Goal: Transaction & Acquisition: Purchase product/service

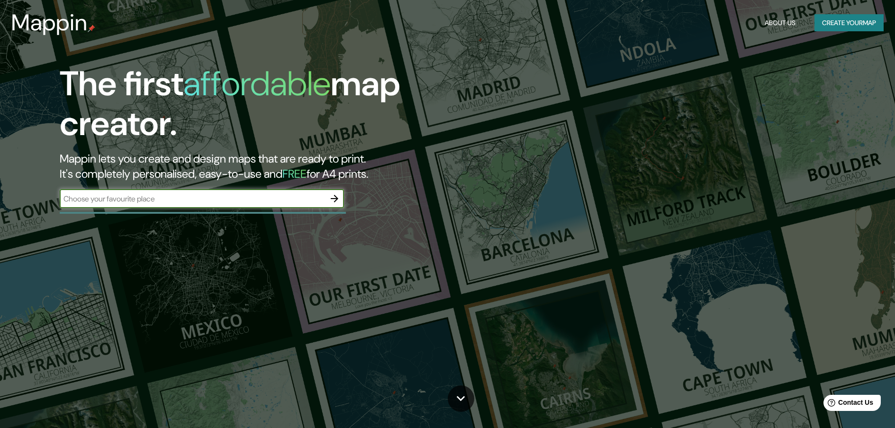
click at [257, 200] on input "text" at bounding box center [192, 198] width 265 height 11
type input "lima"
click at [330, 199] on icon "button" at bounding box center [334, 198] width 11 height 11
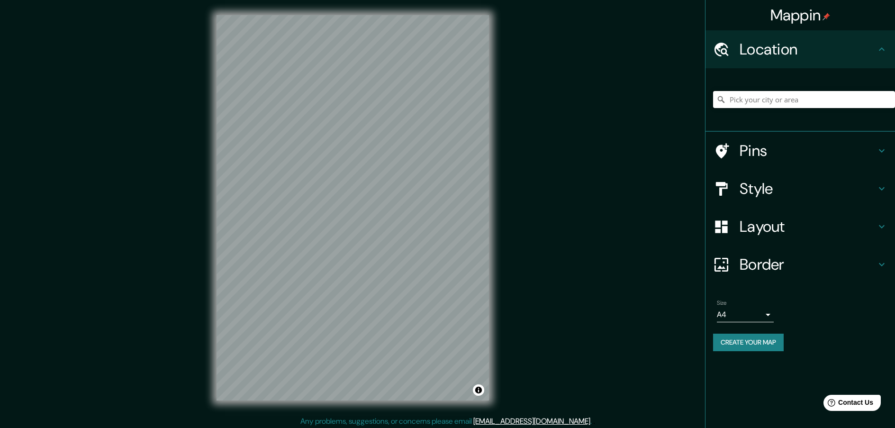
click at [754, 101] on input "Pick your city or area" at bounding box center [804, 99] width 182 height 17
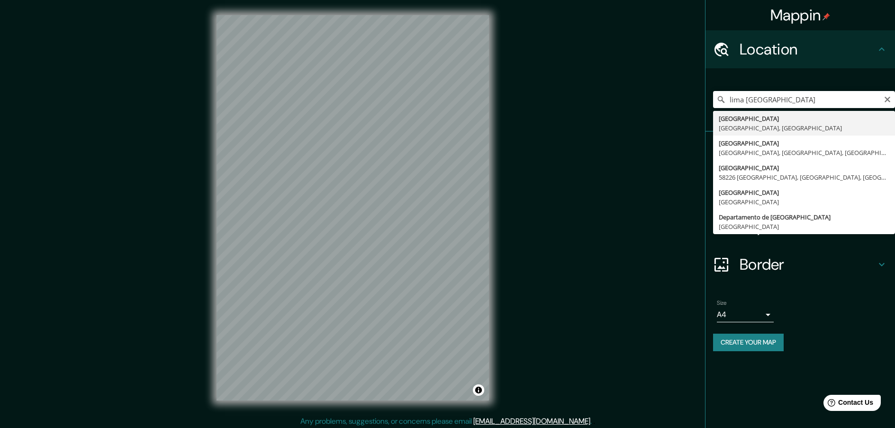
type input "[GEOGRAPHIC_DATA], [GEOGRAPHIC_DATA], [GEOGRAPHIC_DATA]"
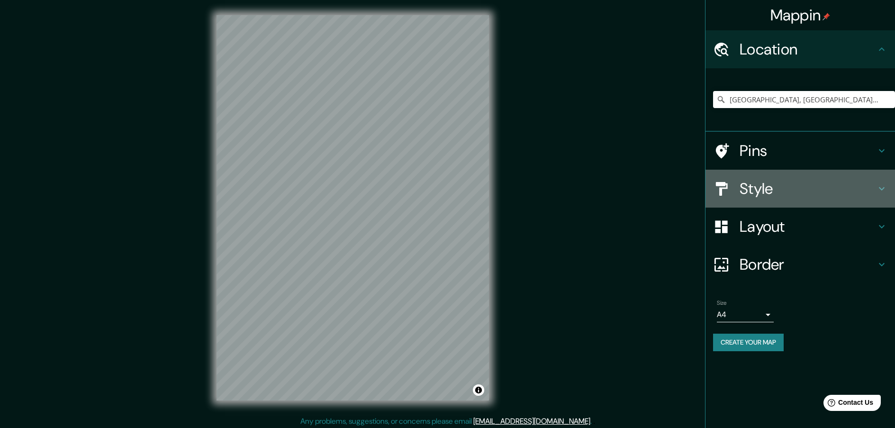
click at [766, 187] on h4 "Style" at bounding box center [808, 188] width 137 height 19
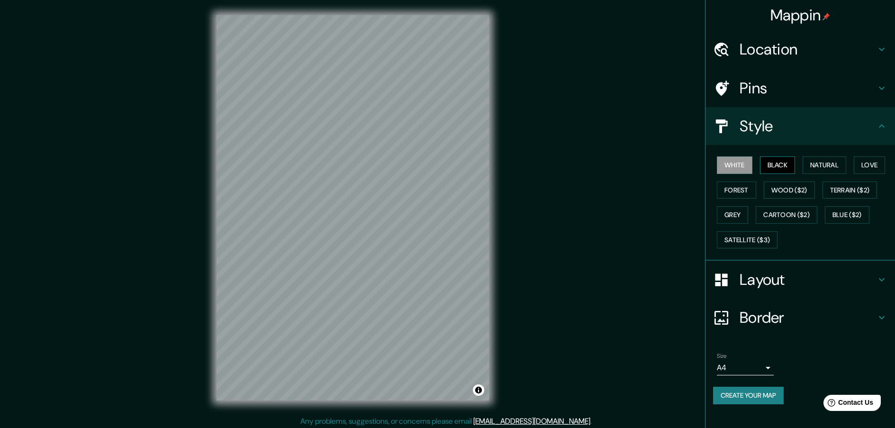
click at [780, 160] on button "Black" at bounding box center [778, 165] width 36 height 18
click at [819, 165] on button "Natural" at bounding box center [825, 165] width 44 height 18
click at [868, 175] on div "White Black Natural Love Forest Wood ($2) Terrain ($2) Grey Cartoon ($2) Blue (…" at bounding box center [804, 203] width 182 height 100
click at [869, 167] on button "Love" at bounding box center [869, 165] width 31 height 18
click at [739, 192] on button "Forest" at bounding box center [736, 191] width 39 height 18
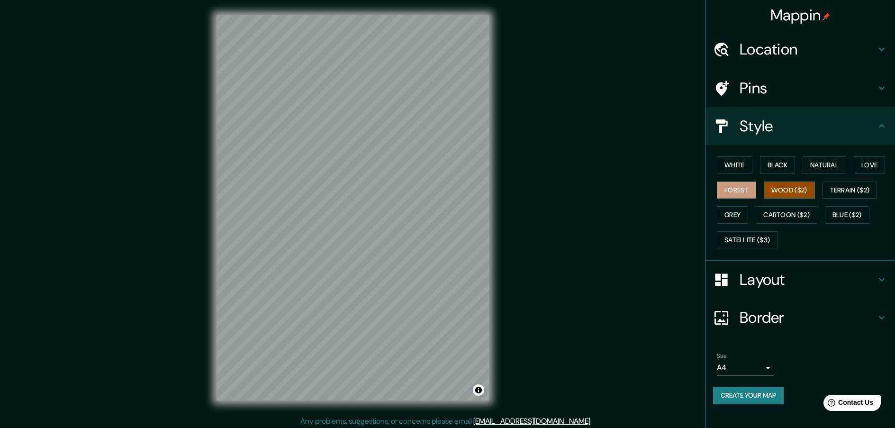
click at [802, 191] on button "Wood ($2)" at bounding box center [789, 191] width 51 height 18
click at [848, 190] on button "Terrain ($2)" at bounding box center [850, 191] width 55 height 18
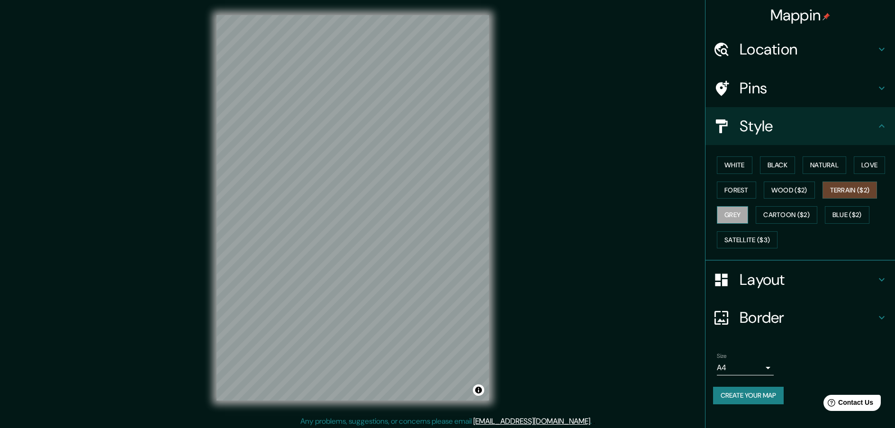
click at [737, 212] on button "Grey" at bounding box center [732, 215] width 31 height 18
click at [764, 214] on button "Cartoon ($2)" at bounding box center [787, 215] width 62 height 18
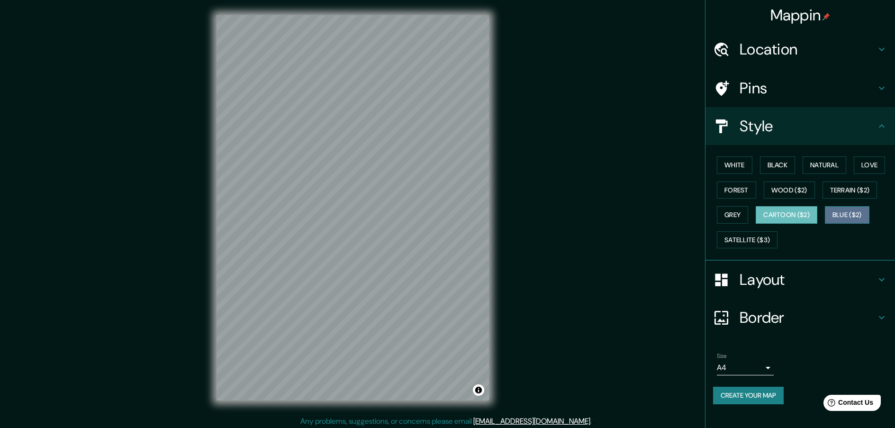
click at [838, 212] on button "Blue ($2)" at bounding box center [847, 215] width 45 height 18
click at [752, 238] on button "Satellite ($3)" at bounding box center [747, 240] width 61 height 18
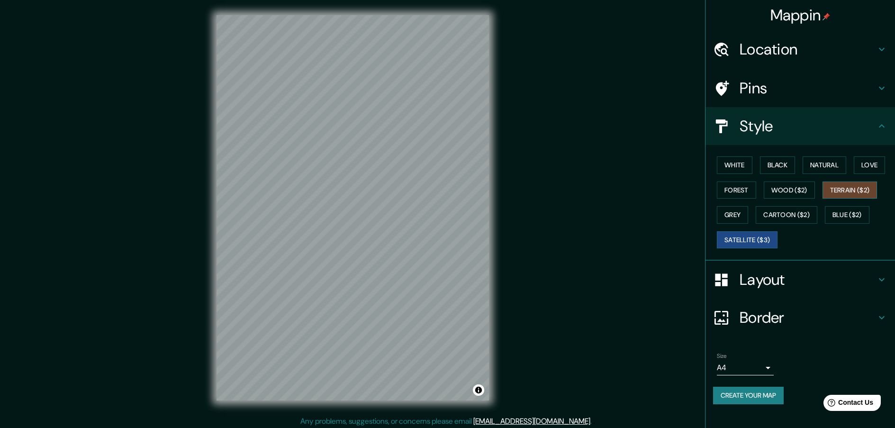
click at [864, 191] on button "Terrain ($2)" at bounding box center [850, 191] width 55 height 18
click at [759, 366] on body "Mappin Location [GEOGRAPHIC_DATA], [GEOGRAPHIC_DATA], [GEOGRAPHIC_DATA] Pins St…" at bounding box center [447, 214] width 895 height 428
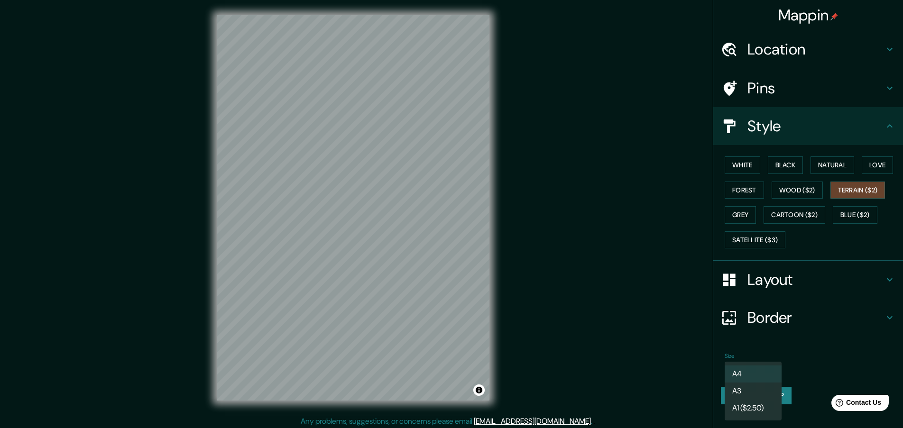
click at [753, 392] on li "A3" at bounding box center [752, 391] width 57 height 17
type input "a4"
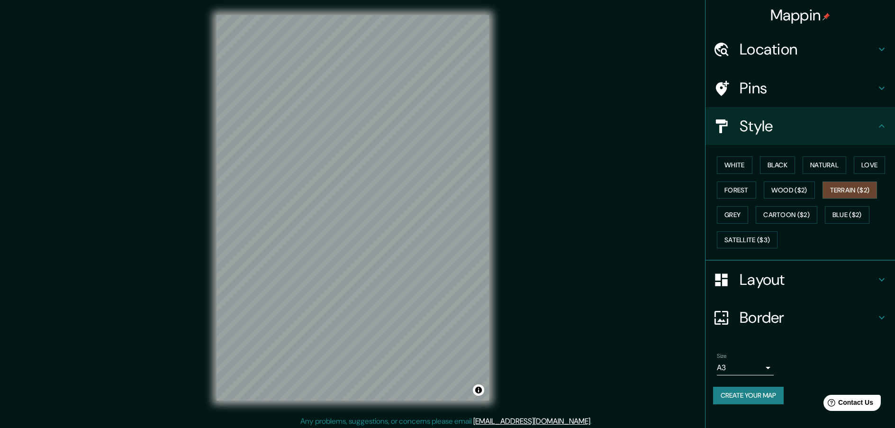
click at [759, 280] on h4 "Layout" at bounding box center [808, 279] width 137 height 19
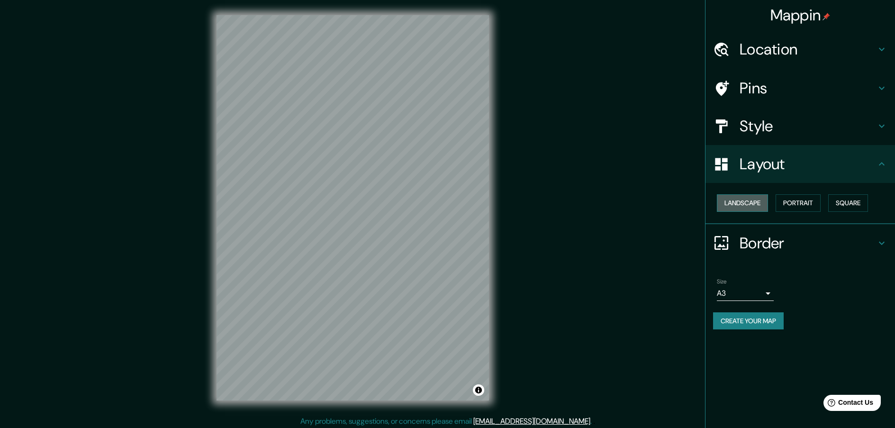
click at [752, 204] on button "Landscape" at bounding box center [742, 203] width 51 height 18
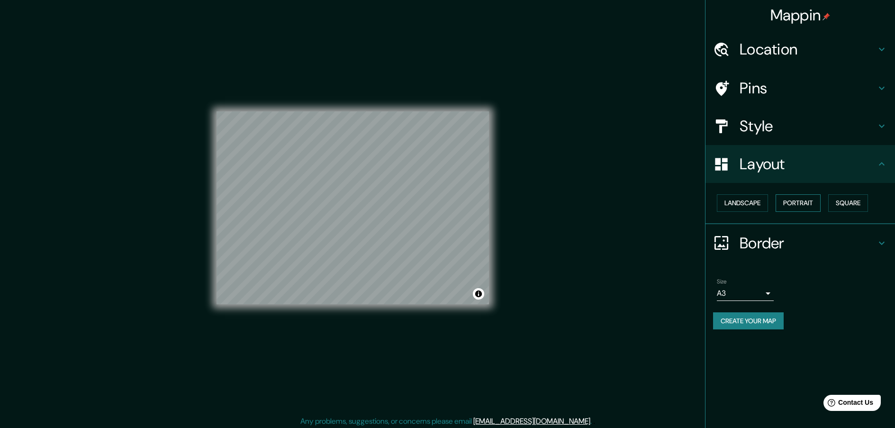
click at [796, 204] on button "Portrait" at bounding box center [798, 203] width 45 height 18
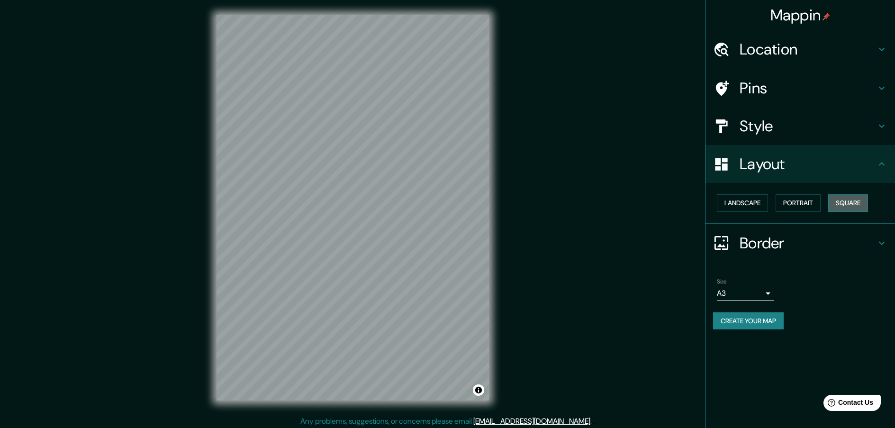
click at [845, 204] on button "Square" at bounding box center [849, 203] width 40 height 18
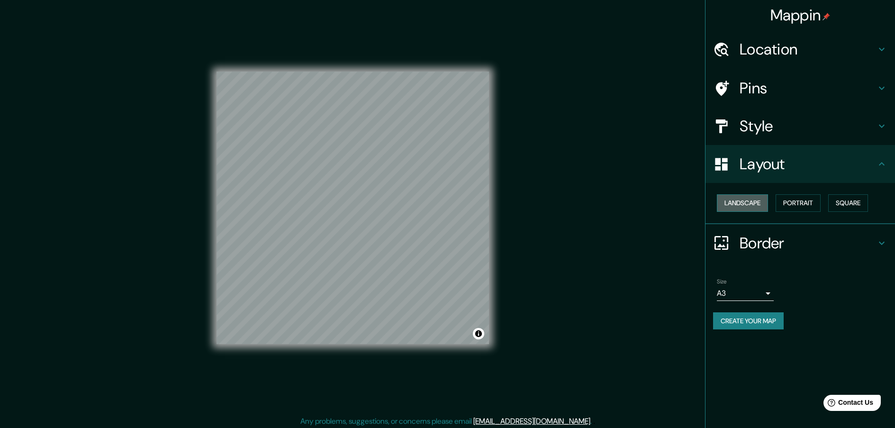
click at [766, 206] on button "Landscape" at bounding box center [742, 203] width 51 height 18
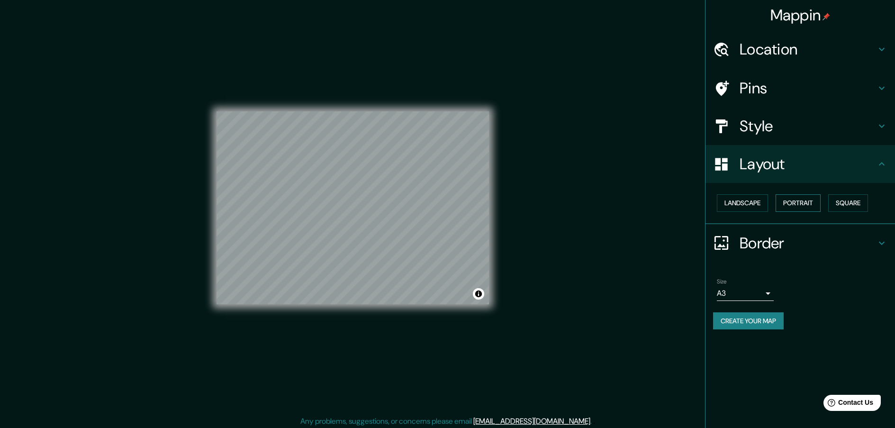
click at [802, 199] on button "Portrait" at bounding box center [798, 203] width 45 height 18
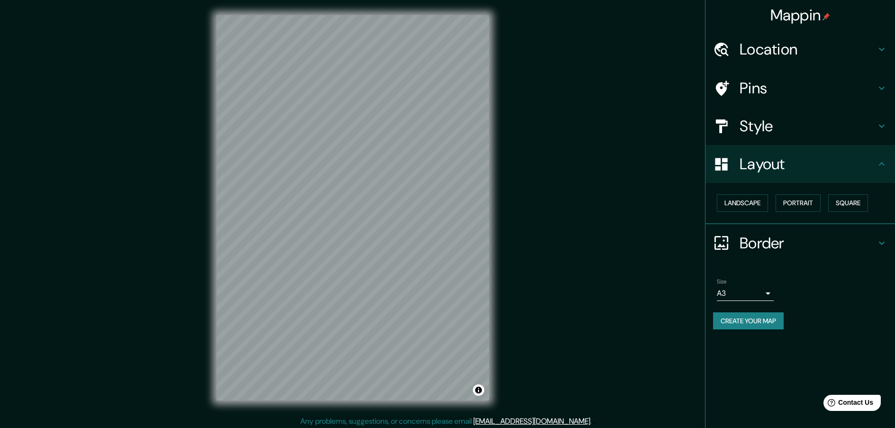
click at [765, 243] on h4 "Border" at bounding box center [808, 243] width 137 height 19
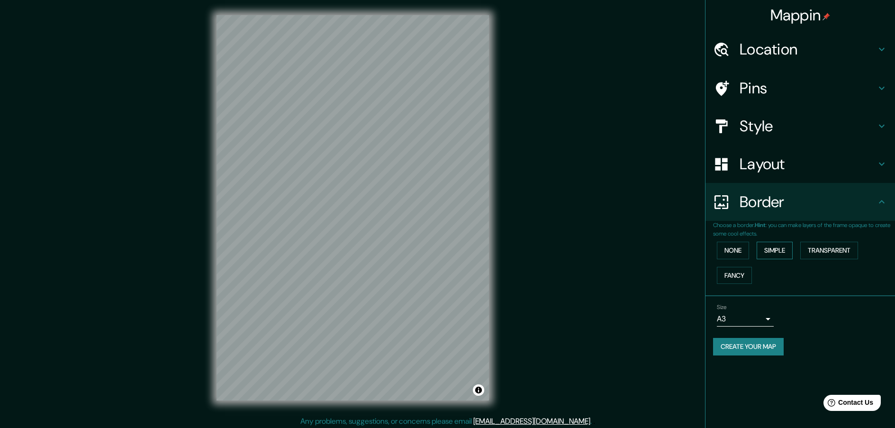
click at [768, 253] on button "Simple" at bounding box center [775, 251] width 36 height 18
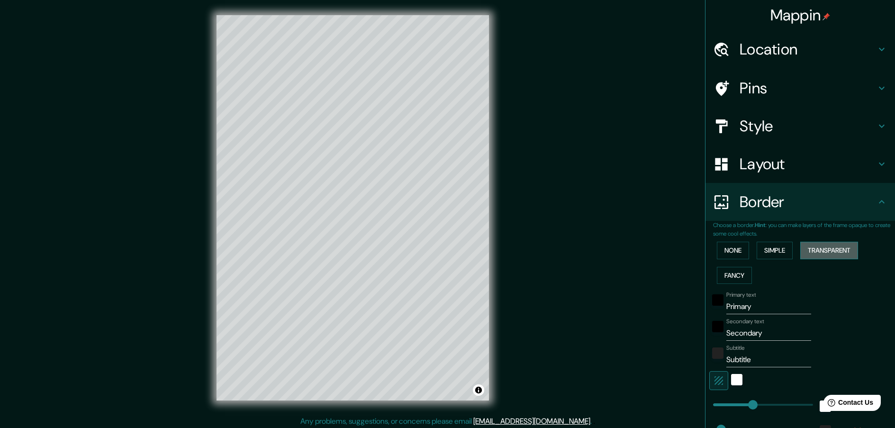
click at [820, 251] on button "Transparent" at bounding box center [830, 251] width 58 height 18
click at [728, 274] on button "Fancy" at bounding box center [734, 276] width 35 height 18
click at [729, 249] on button "None" at bounding box center [733, 251] width 32 height 18
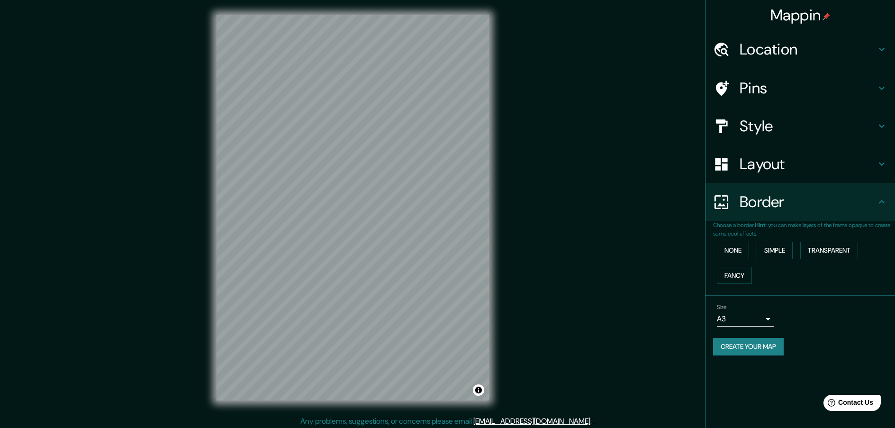
click at [769, 52] on h4 "Location" at bounding box center [808, 49] width 137 height 19
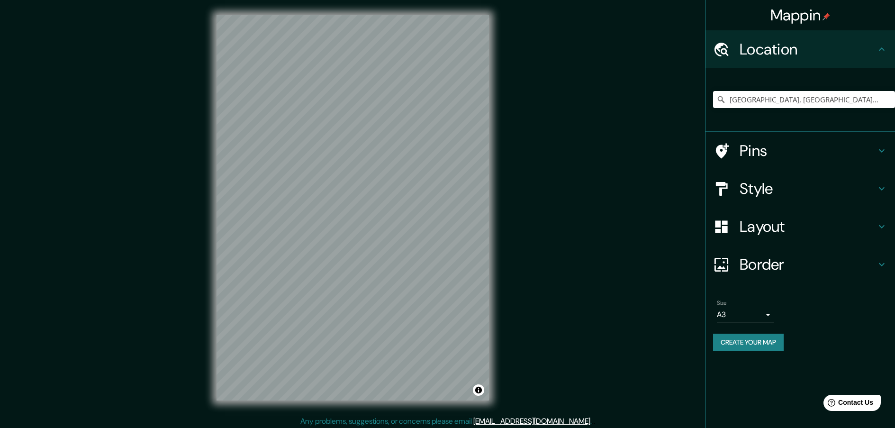
click at [794, 150] on h4 "Pins" at bounding box center [808, 150] width 137 height 19
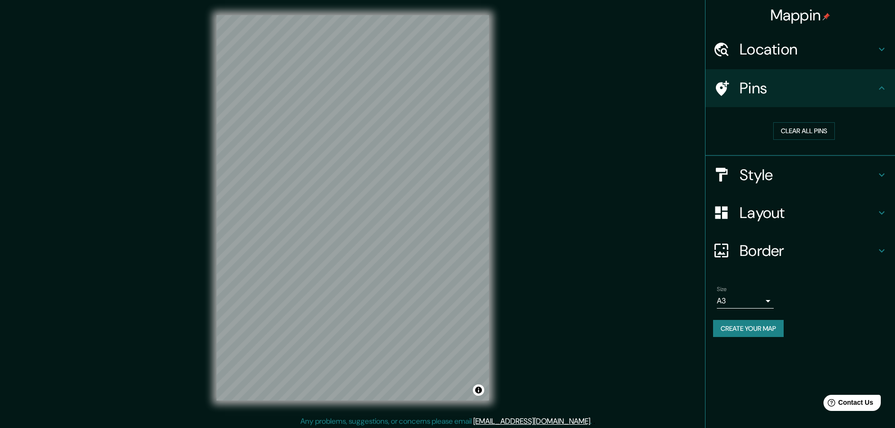
click at [774, 177] on h4 "Style" at bounding box center [808, 174] width 137 height 19
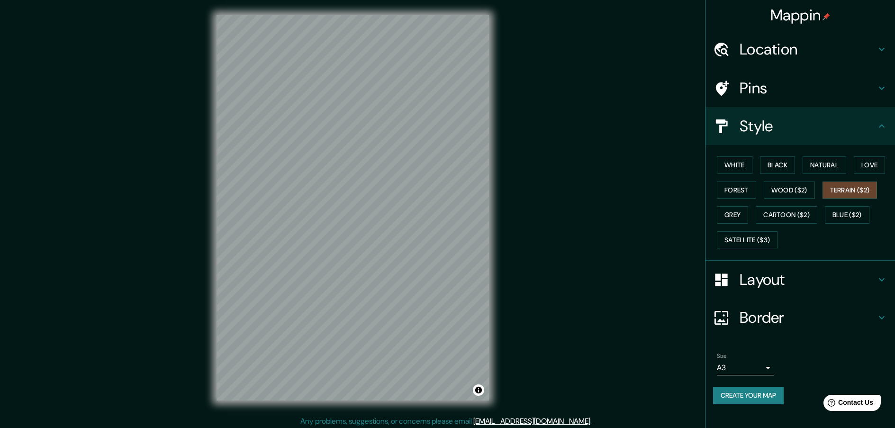
click at [775, 276] on h4 "Layout" at bounding box center [808, 279] width 137 height 19
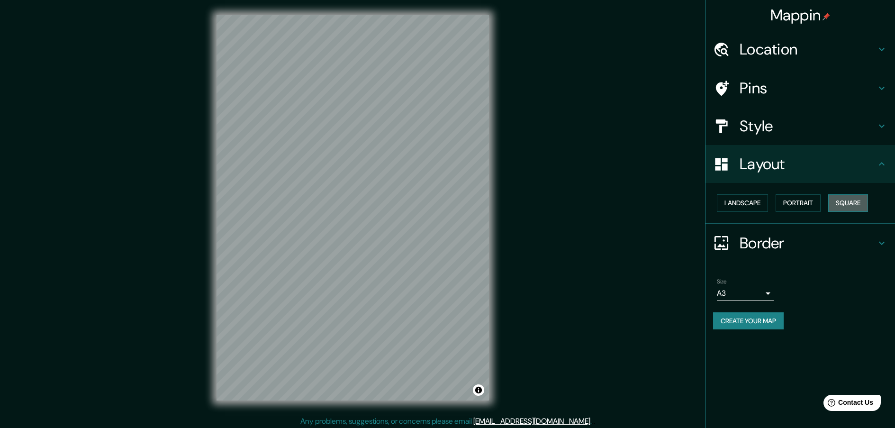
click at [840, 204] on button "Square" at bounding box center [849, 203] width 40 height 18
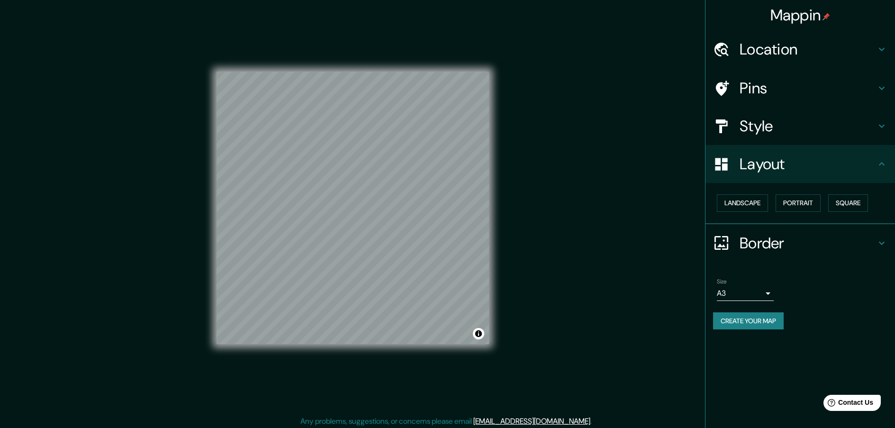
click at [798, 168] on h4 "Layout" at bounding box center [808, 164] width 137 height 19
click at [758, 196] on button "Landscape" at bounding box center [742, 203] width 51 height 18
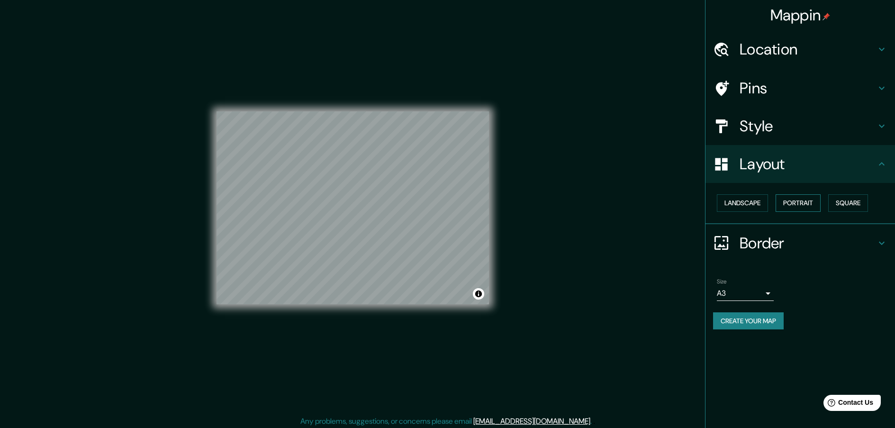
click at [788, 201] on button "Portrait" at bounding box center [798, 203] width 45 height 18
